Goal: Task Accomplishment & Management: Use online tool/utility

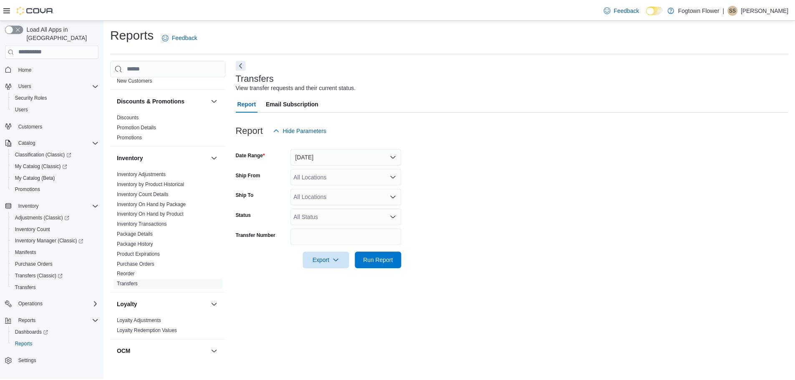
scroll to position [210, 0]
click at [184, 203] on link "Inventory On Hand by Package" at bounding box center [153, 204] width 70 height 6
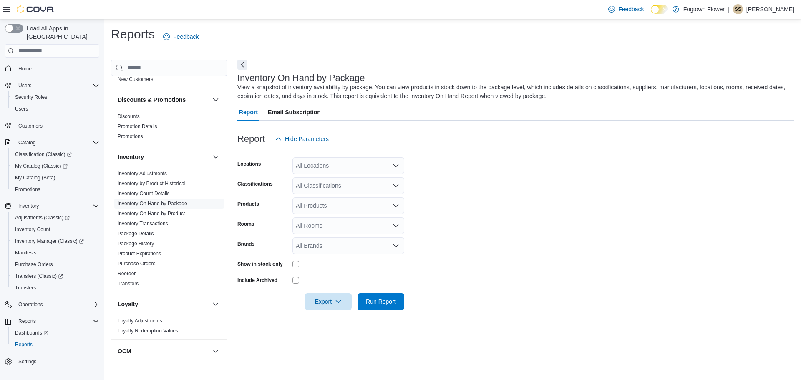
click at [331, 165] on div "All Locations" at bounding box center [348, 165] width 112 height 17
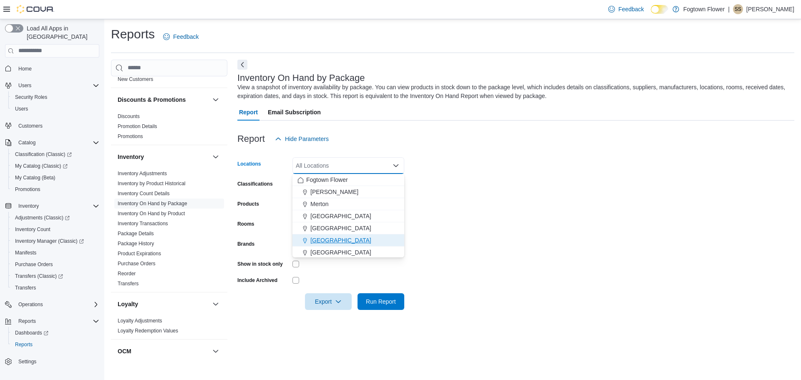
click at [338, 243] on div "[GEOGRAPHIC_DATA]" at bounding box center [348, 240] width 102 height 8
click at [460, 200] on form "Locations [GEOGRAPHIC_DATA] Combo box. Selected. [GEOGRAPHIC_DATA]. Press Backs…" at bounding box center [515, 228] width 557 height 163
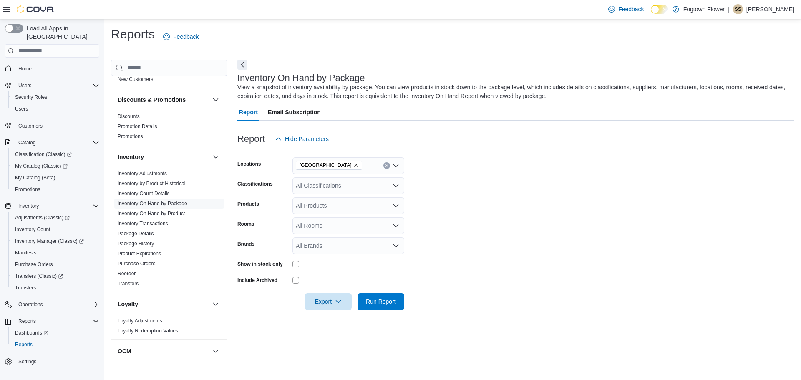
click at [355, 191] on div "All Classifications" at bounding box center [348, 185] width 112 height 17
click at [451, 210] on form "Locations [GEOGRAPHIC_DATA] Classifications All Classifications Combo box. Sele…" at bounding box center [515, 228] width 557 height 163
click at [345, 205] on div "All Products" at bounding box center [348, 205] width 112 height 17
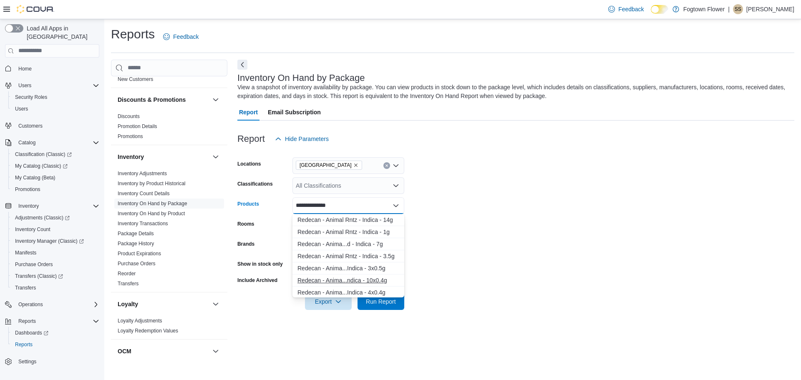
type input "**********"
click at [385, 279] on div "Redecan - Anima...ndica - 10x0.4g" at bounding box center [348, 280] width 102 height 8
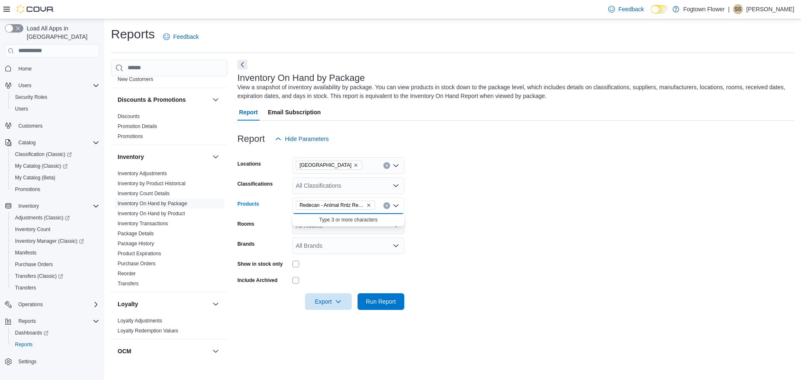
click at [443, 266] on form "Locations [GEOGRAPHIC_DATA] Classifications All Classifications Products Redeca…" at bounding box center [515, 228] width 557 height 163
click at [362, 226] on div "All Rooms" at bounding box center [348, 225] width 112 height 17
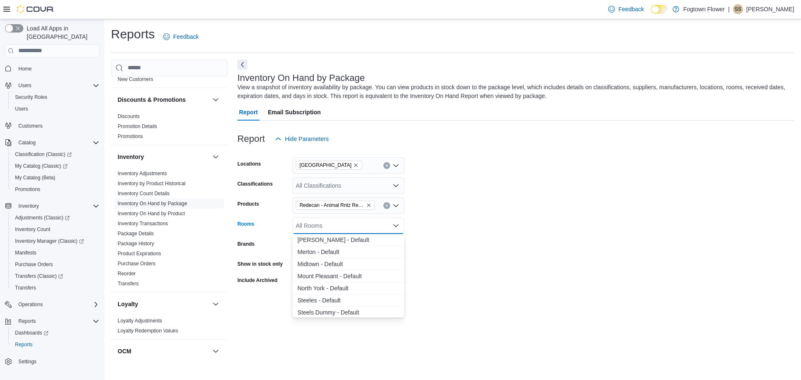
click at [462, 241] on form "Locations [GEOGRAPHIC_DATA] Classifications All Classifications Products Redeca…" at bounding box center [515, 228] width 557 height 163
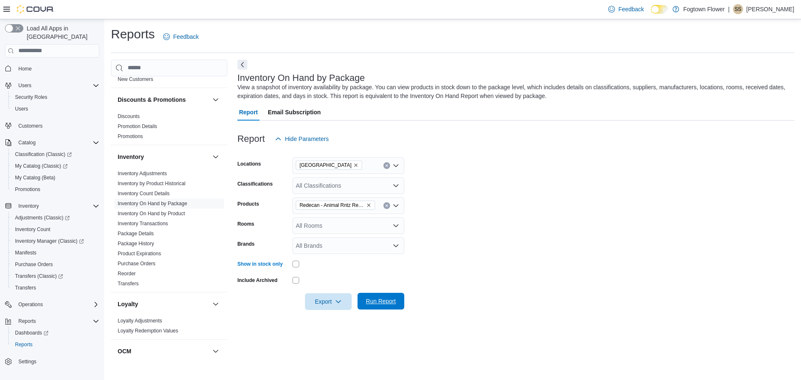
click at [390, 308] on span "Run Report" at bounding box center [380, 301] width 37 height 17
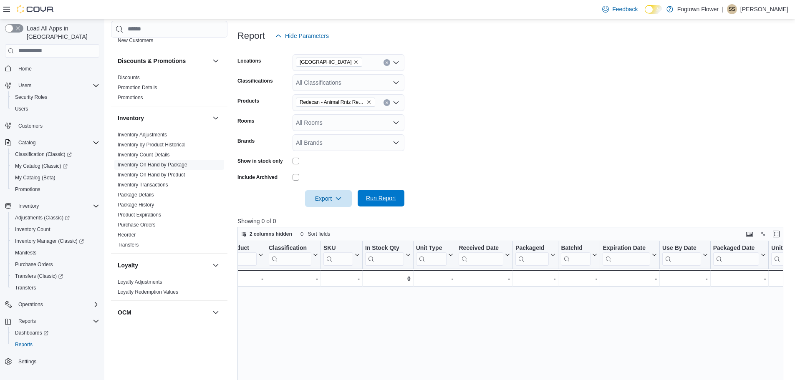
scroll to position [24, 0]
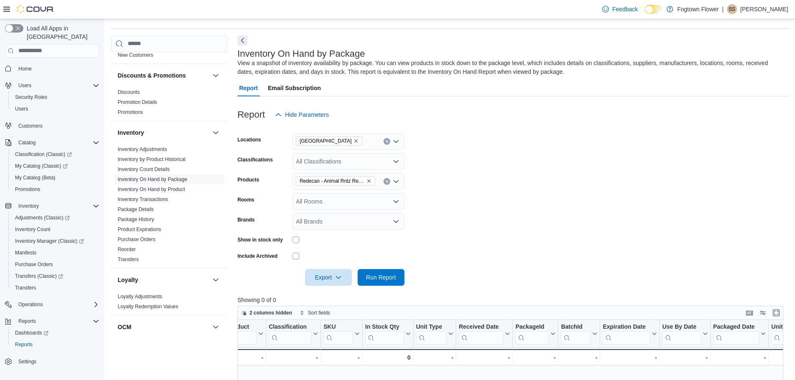
click at [345, 180] on span "Redecan - Animal Rntz Redees Pre-roll - Indica - 10x0.4g" at bounding box center [331, 181] width 65 height 8
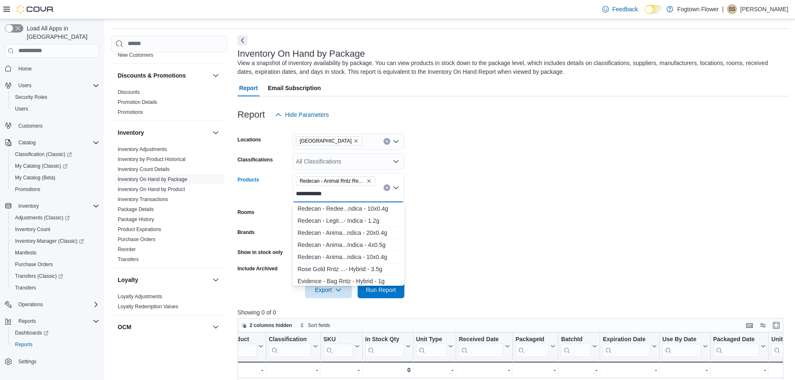
scroll to position [73, 0]
type input "**********"
click at [373, 255] on div "Redecan - Anima...ndica - 10x0.4g" at bounding box center [348, 256] width 102 height 8
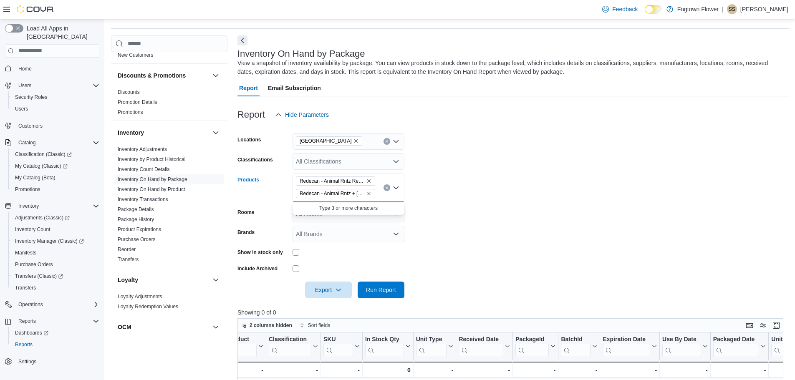
scroll to position [0, 0]
click at [387, 194] on div "Redecan - Animal Rntz Redees Pre-roll - Indica - 10x0.4g Redecan - Animal Rntz …" at bounding box center [348, 187] width 112 height 29
click at [387, 191] on button "Clear input" at bounding box center [386, 187] width 7 height 7
